Goal: Task Accomplishment & Management: Manage account settings

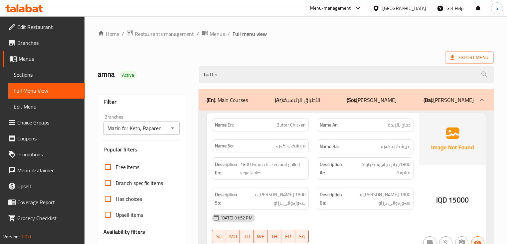
scroll to position [109, 0]
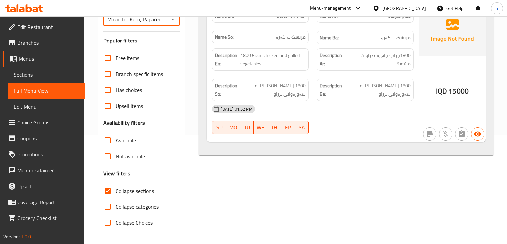
click at [32, 6] on icon at bounding box center [24, 8] width 38 height 8
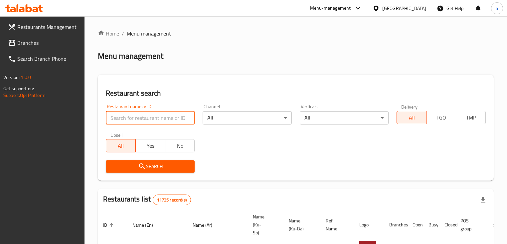
click at [168, 113] on input "search" at bounding box center [150, 117] width 89 height 13
paste input "779460"
type input "779460"
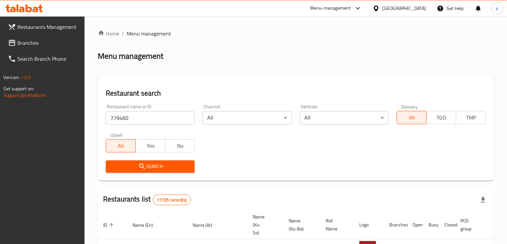
click at [170, 168] on span "Search" at bounding box center [150, 167] width 78 height 8
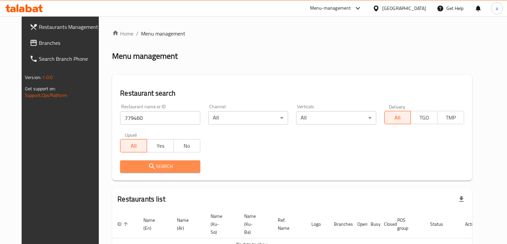
click at [154, 171] on span "Search" at bounding box center [159, 167] width 69 height 8
click at [161, 166] on span "Search" at bounding box center [159, 167] width 69 height 8
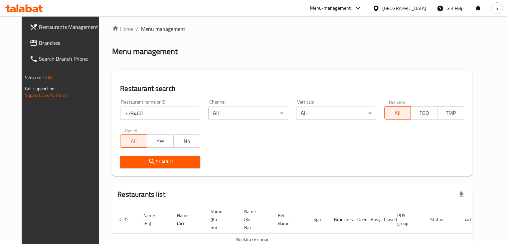
scroll to position [35, 0]
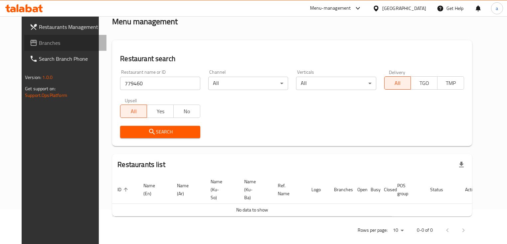
click at [39, 47] on span "Branches" at bounding box center [70, 43] width 62 height 8
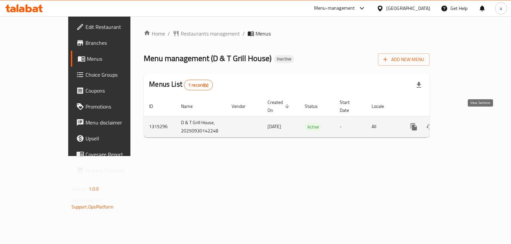
click at [466, 123] on icon "enhanced table" at bounding box center [462, 127] width 8 height 8
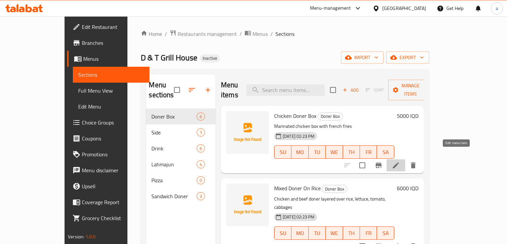
click at [400, 162] on icon at bounding box center [396, 166] width 8 height 8
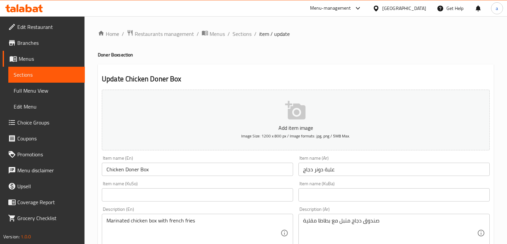
click at [51, 55] on span "Menus" at bounding box center [49, 59] width 61 height 8
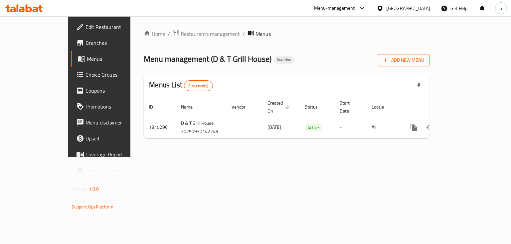
click at [424, 59] on span "Add New Menu" at bounding box center [403, 60] width 41 height 8
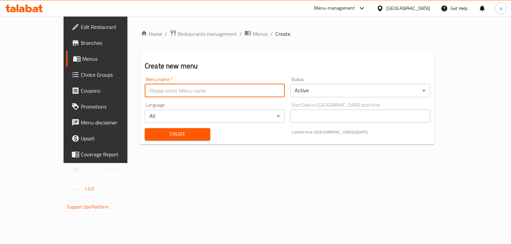
click at [235, 93] on input "text" at bounding box center [215, 90] width 140 height 13
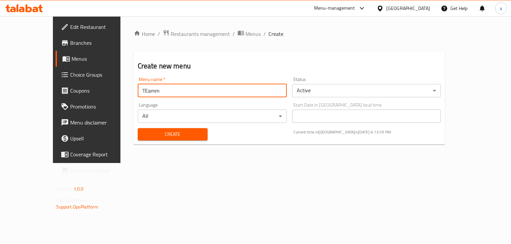
type input "TEamm"
click at [174, 129] on button "Create" at bounding box center [173, 134] width 70 height 12
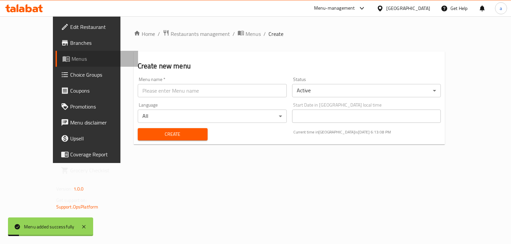
click at [72, 61] on span "Menus" at bounding box center [103, 59] width 62 height 8
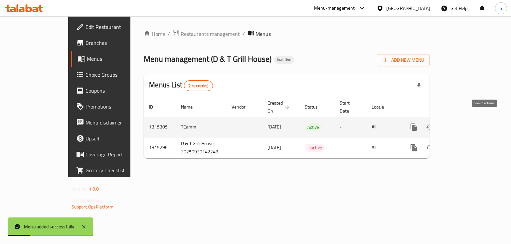
click at [466, 123] on icon "enhanced table" at bounding box center [462, 127] width 8 height 8
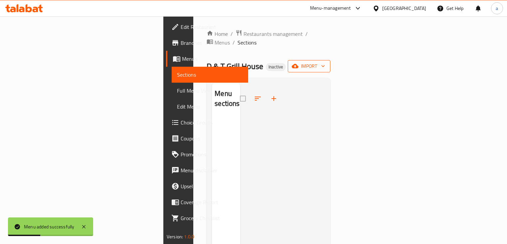
click at [325, 62] on span "import" at bounding box center [309, 66] width 32 height 8
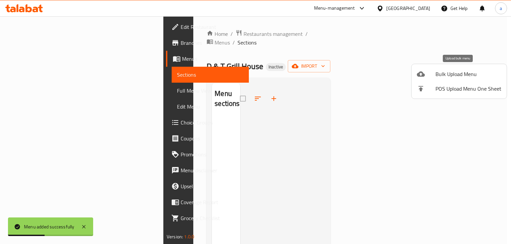
click at [448, 77] on span "Bulk Upload Menu" at bounding box center [468, 74] width 66 height 8
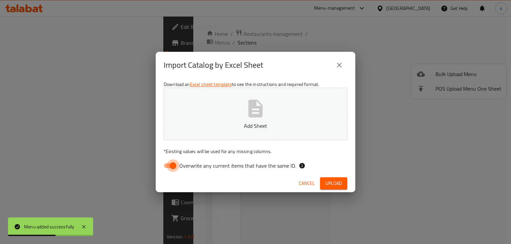
click at [171, 170] on input "Overwrite any current items that have the same ID." at bounding box center [173, 166] width 38 height 13
checkbox input "false"
click at [216, 123] on p "Add Sheet" at bounding box center [255, 126] width 163 height 8
click at [326, 181] on span "Upload" at bounding box center [333, 184] width 17 height 8
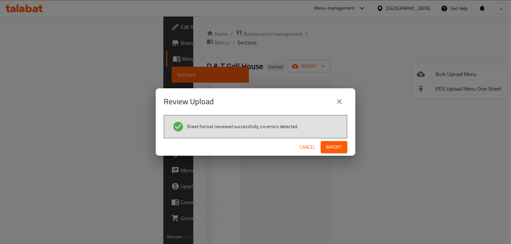
click at [344, 144] on button "Import" at bounding box center [334, 147] width 27 height 12
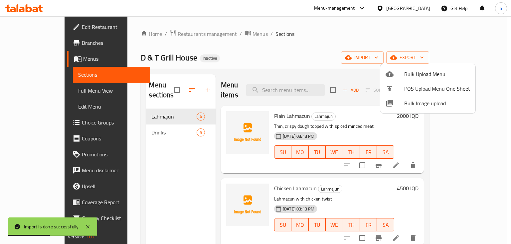
click at [343, 64] on div at bounding box center [255, 122] width 511 height 244
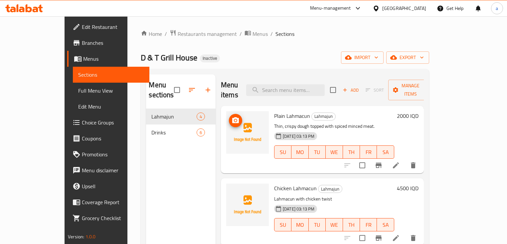
click at [229, 117] on span "upload picture" at bounding box center [235, 121] width 13 height 8
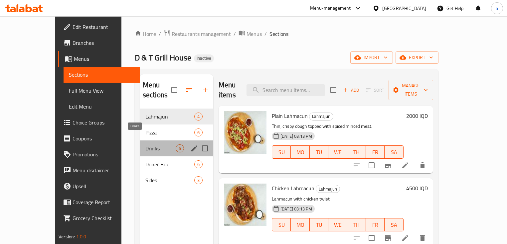
click at [145, 145] on span "Drinks" at bounding box center [160, 149] width 30 height 8
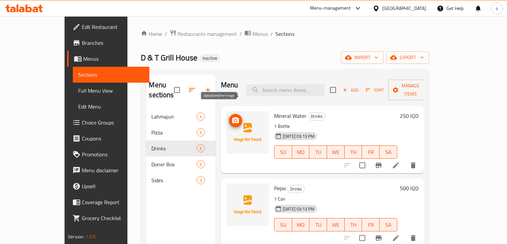
click at [231, 117] on icon "upload picture" at bounding box center [235, 121] width 8 height 8
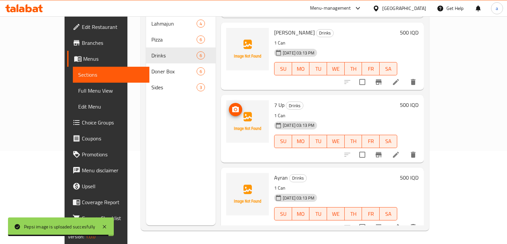
scroll to position [128, 0]
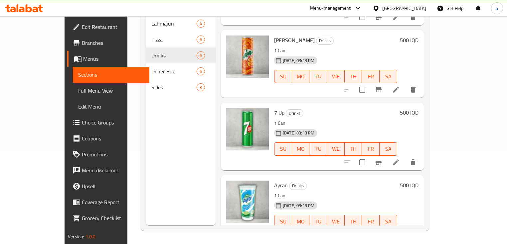
click at [78, 93] on span "Full Menu View" at bounding box center [111, 91] width 66 height 8
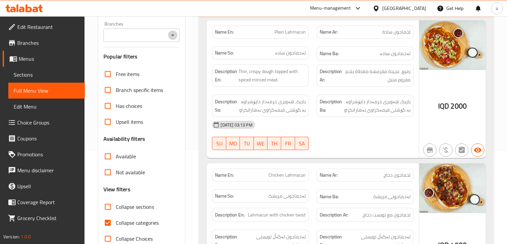
click at [176, 33] on icon "Open" at bounding box center [173, 35] width 8 height 8
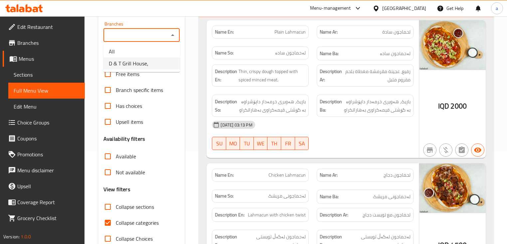
click at [165, 61] on li "D & T Grill House," at bounding box center [141, 64] width 76 height 12
type input "D & T Grill House,"
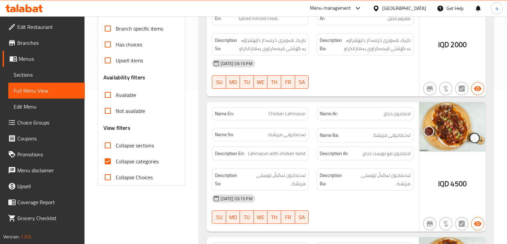
scroll to position [173, 0]
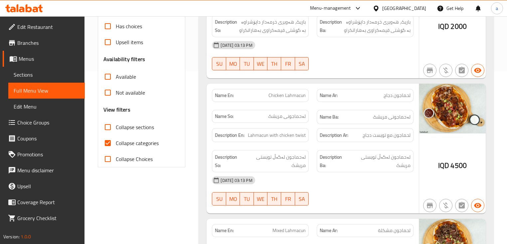
click at [144, 140] on span "Collapse categories" at bounding box center [137, 143] width 43 height 8
click at [116, 140] on input "Collapse categories" at bounding box center [108, 143] width 16 height 16
checkbox input "false"
click at [145, 128] on span "Collapse sections" at bounding box center [135, 127] width 38 height 8
click at [116, 128] on input "Collapse sections" at bounding box center [108, 127] width 16 height 16
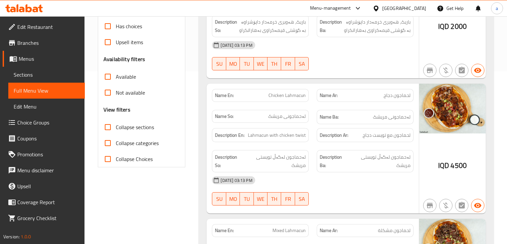
checkbox input "true"
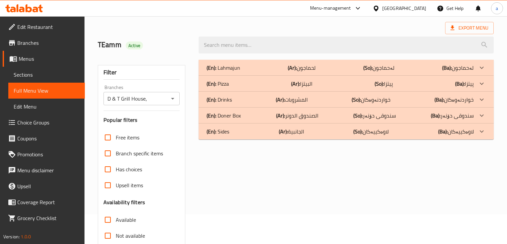
scroll to position [0, 0]
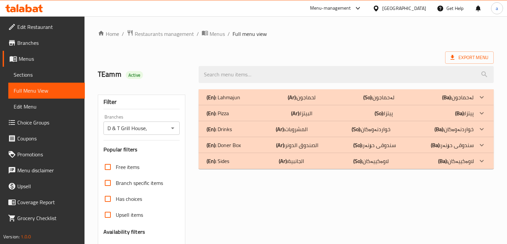
click at [473, 132] on p "(Ba): خواردنەوەکان" at bounding box center [453, 129] width 39 height 8
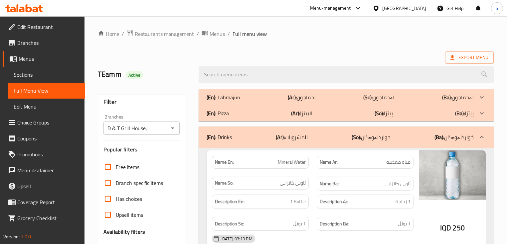
click at [469, 99] on p "(Ba): لەحماجون" at bounding box center [458, 97] width 32 height 8
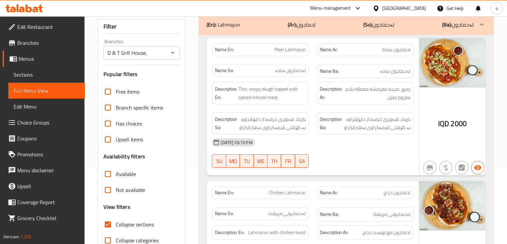
scroll to position [80, 0]
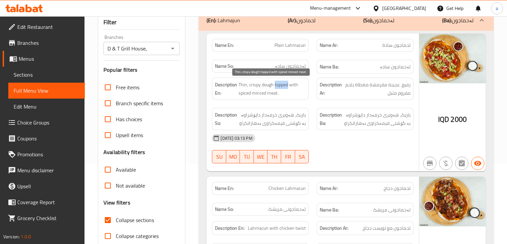
drag, startPoint x: 275, startPoint y: 84, endPoint x: 288, endPoint y: 86, distance: 13.5
click at [288, 86] on span "Thin, crispy dough topped with spiced minced meat." at bounding box center [271, 89] width 67 height 16
copy span "topped"
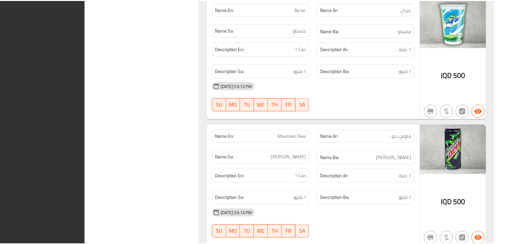
scroll to position [1293, 0]
